Goal: Task Accomplishment & Management: Use online tool/utility

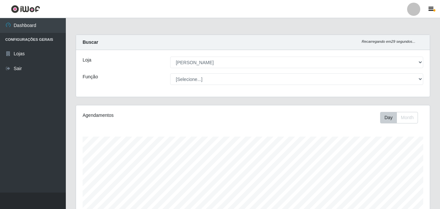
select select "402"
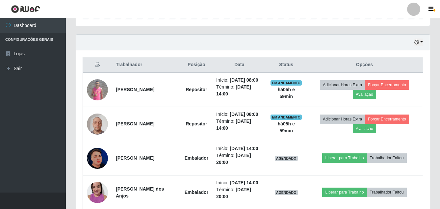
scroll to position [231, 0]
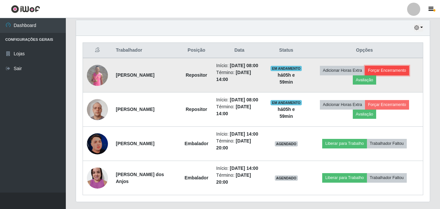
click at [395, 72] on button "Forçar Encerramento" at bounding box center [387, 70] width 44 height 9
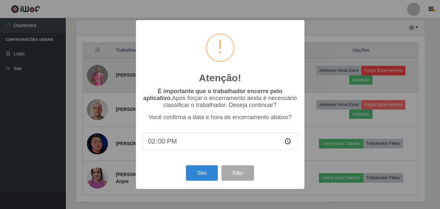
scroll to position [137, 351]
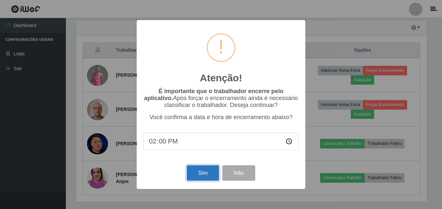
click at [206, 174] on button "Sim" at bounding box center [203, 172] width 32 height 15
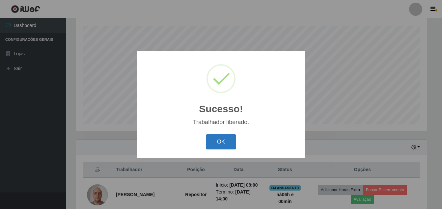
click at [218, 142] on button "OK" at bounding box center [221, 141] width 31 height 15
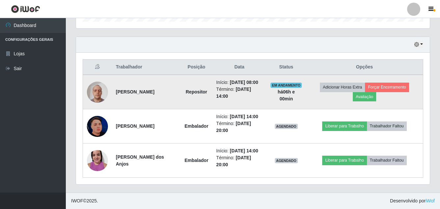
scroll to position [234, 0]
click at [398, 83] on button "Forçar Encerramento" at bounding box center [387, 87] width 44 height 9
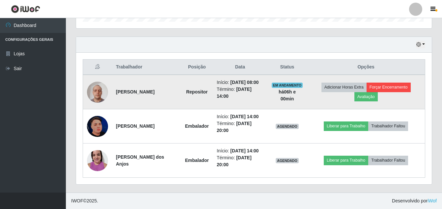
scroll to position [137, 351]
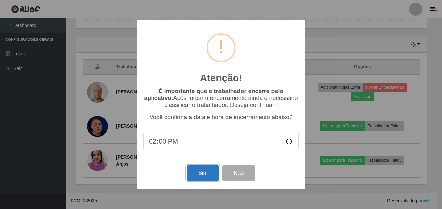
click at [197, 173] on button "Sim" at bounding box center [203, 172] width 32 height 15
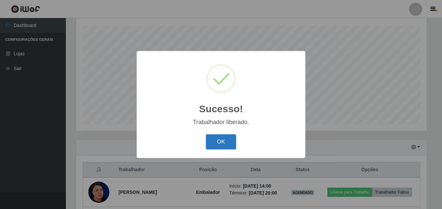
click at [220, 138] on button "OK" at bounding box center [221, 141] width 31 height 15
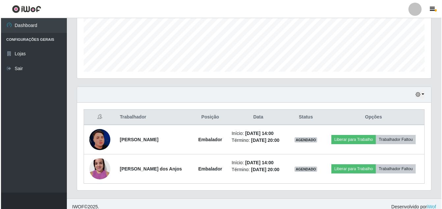
scroll to position [170, 0]
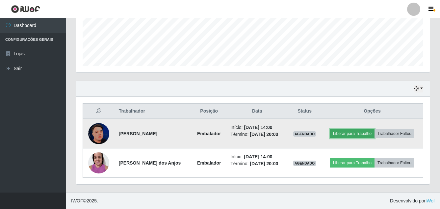
click at [349, 133] on button "Liberar para Trabalho" at bounding box center [352, 133] width 44 height 9
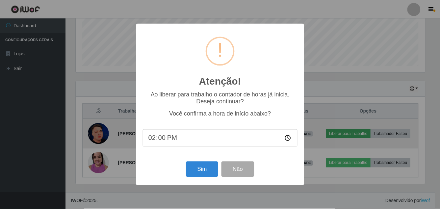
scroll to position [137, 351]
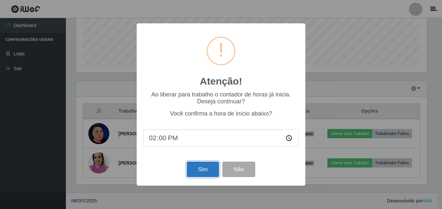
click at [201, 169] on button "Sim" at bounding box center [203, 169] width 32 height 15
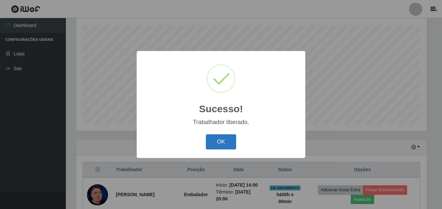
click at [222, 142] on button "OK" at bounding box center [221, 141] width 31 height 15
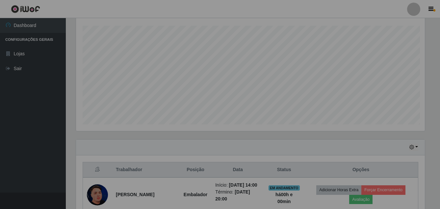
scroll to position [0, 0]
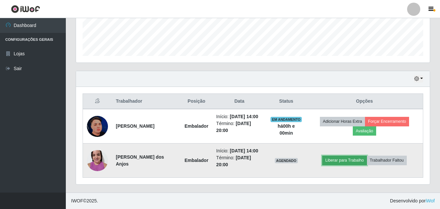
click at [350, 156] on button "Liberar para Trabalho" at bounding box center [344, 160] width 44 height 9
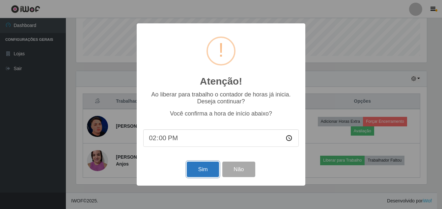
click at [211, 174] on button "Sim" at bounding box center [203, 169] width 32 height 15
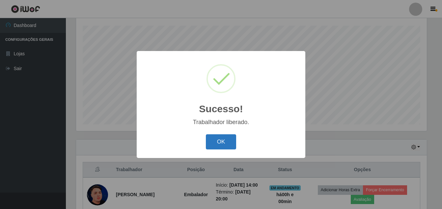
click at [219, 147] on button "OK" at bounding box center [221, 141] width 31 height 15
